Goal: Communication & Community: Answer question/provide support

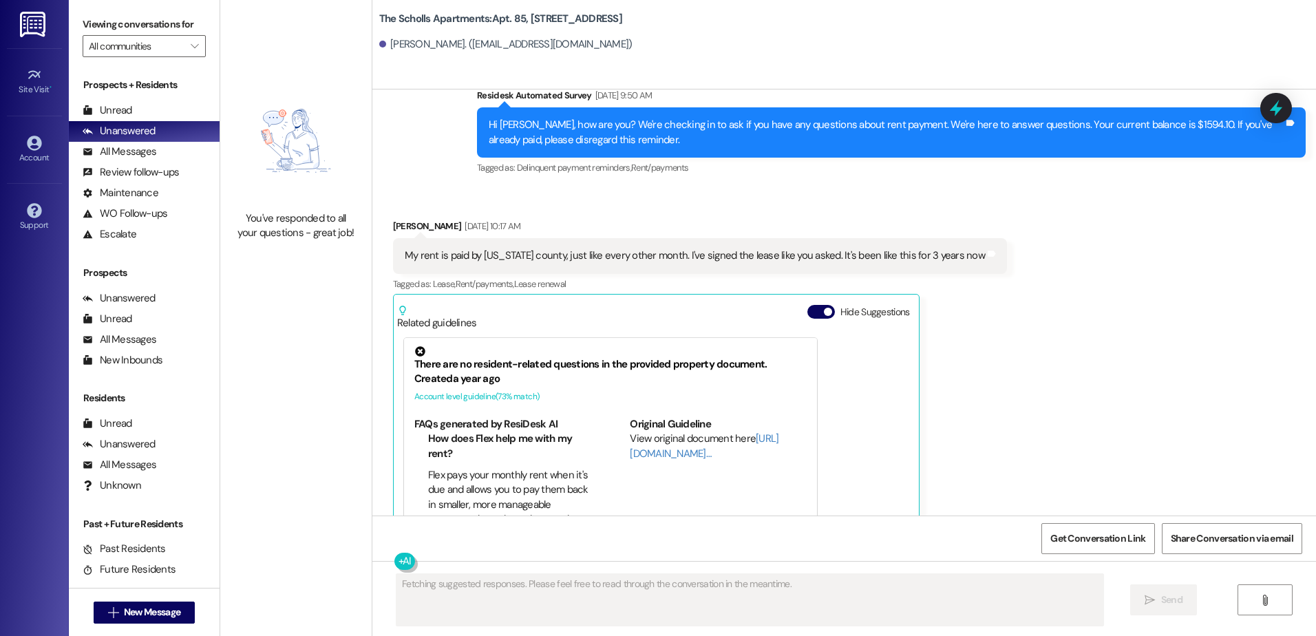
scroll to position [3047, 0]
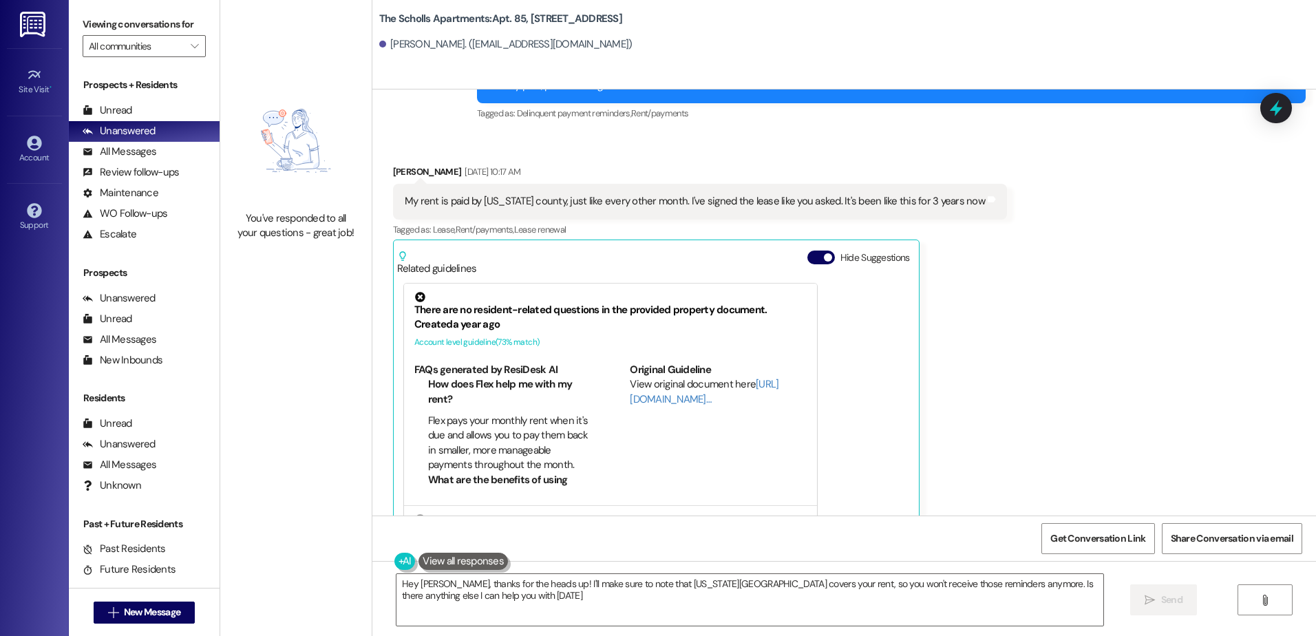
type textarea "Hey [PERSON_NAME], thanks for the heads up! I'll make sure to note that [US_STA…"
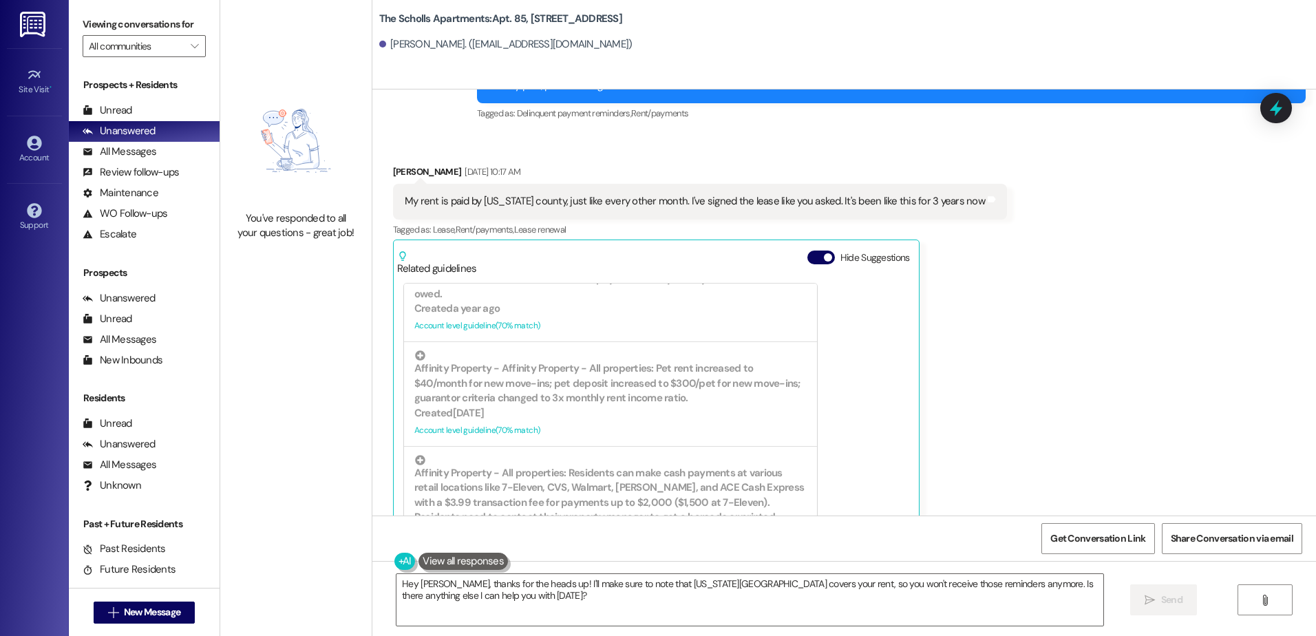
scroll to position [3305, 0]
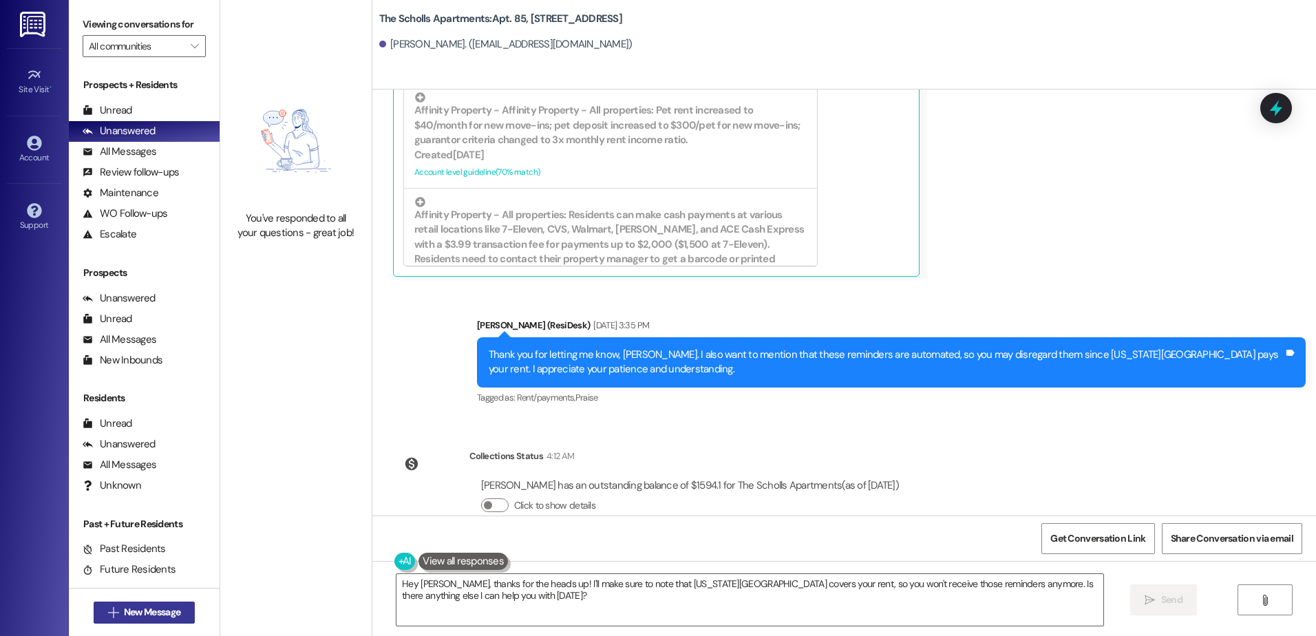
click at [134, 607] on span "New Message" at bounding box center [152, 612] width 56 height 14
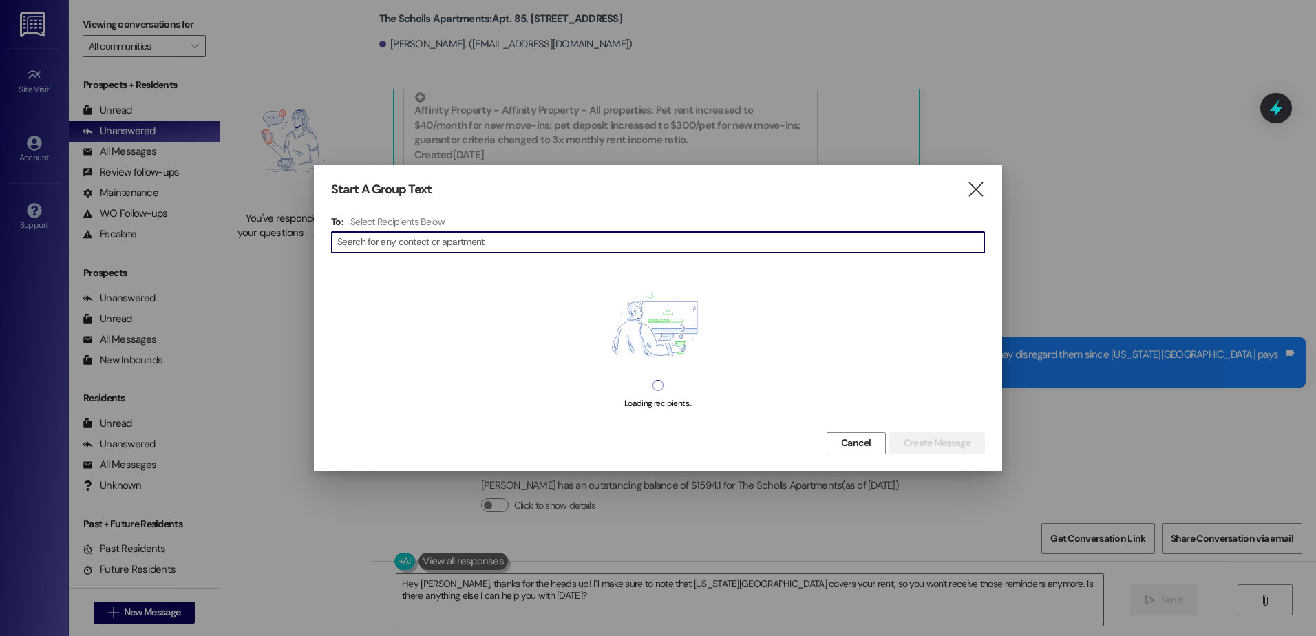
click at [354, 241] on input at bounding box center [660, 242] width 647 height 19
type input "t"
type input "scholls"
